Goal: Navigation & Orientation: Find specific page/section

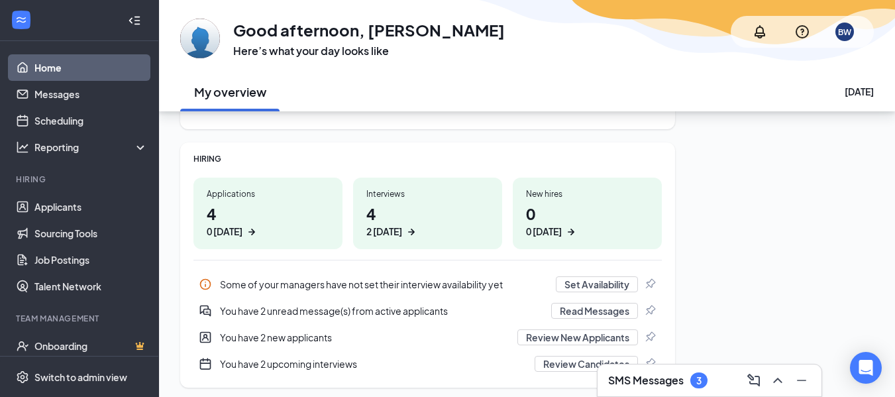
scroll to position [151, 0]
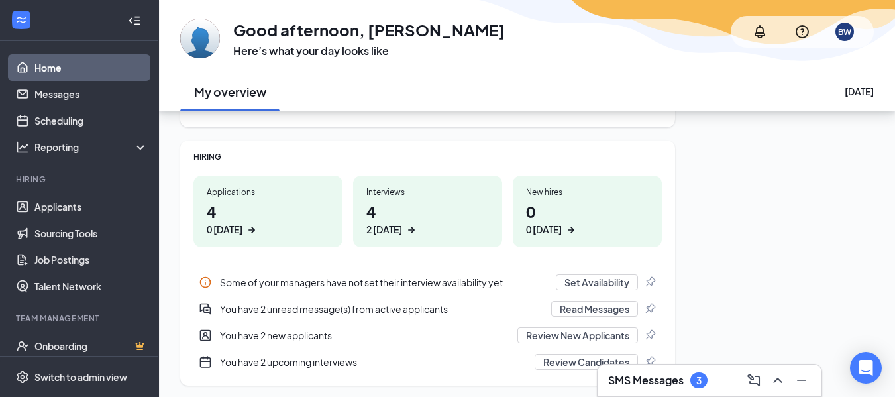
click at [384, 209] on h1 "4 2 [DATE]" at bounding box center [427, 218] width 123 height 36
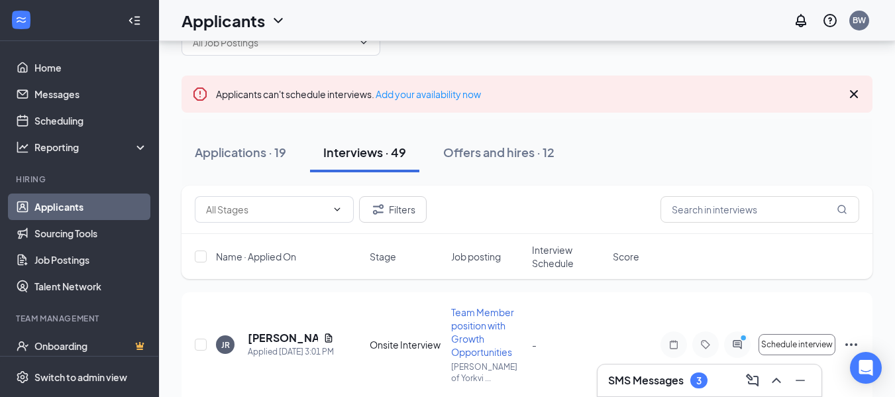
scroll to position [3, 0]
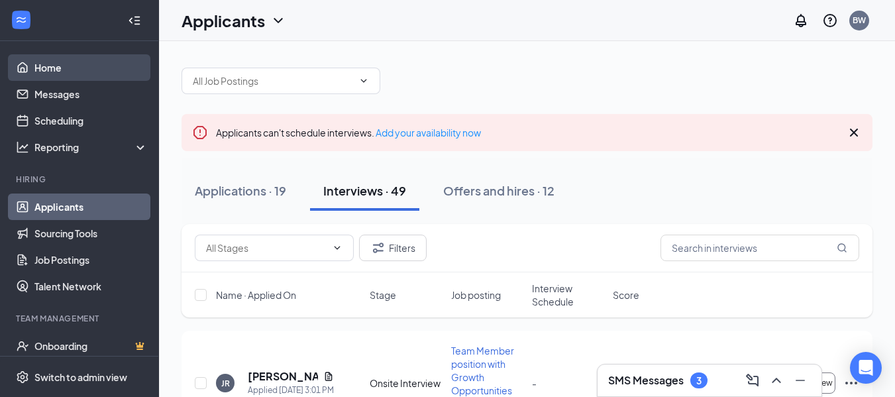
click at [34, 60] on link "Home" at bounding box center [90, 67] width 113 height 26
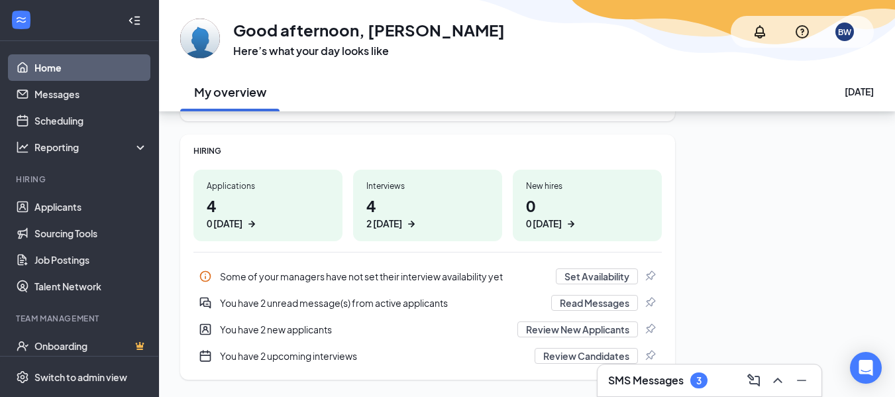
scroll to position [193, 0]
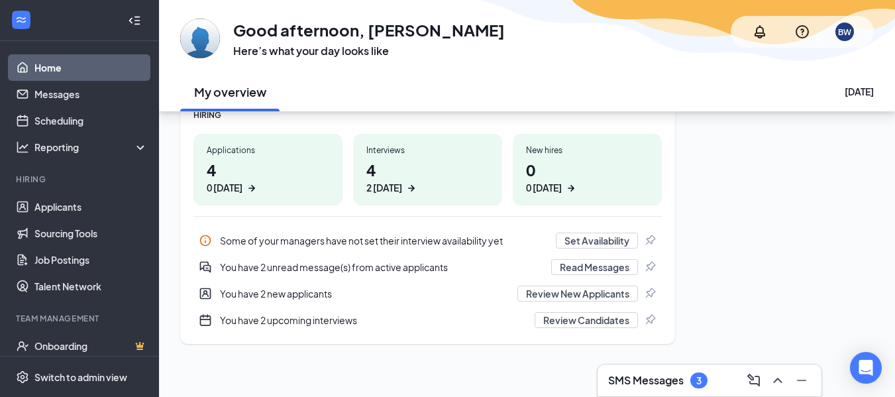
click at [391, 187] on div "2 [DATE]" at bounding box center [384, 188] width 36 height 14
